Goal: Browse casually: Explore the website without a specific task or goal

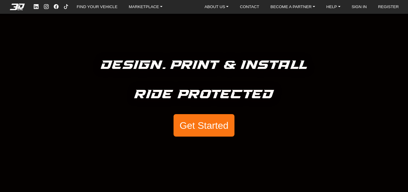
click at [186, 134] on button "Get Started" at bounding box center [204, 125] width 61 height 23
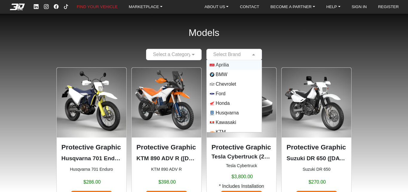
click at [225, 50] on div "Select Brand" at bounding box center [235, 54] width 56 height 11
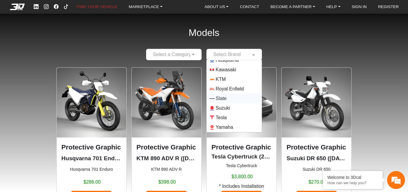
click at [184, 112] on img at bounding box center [167, 103] width 70 height 70
